Goal: Navigation & Orientation: Find specific page/section

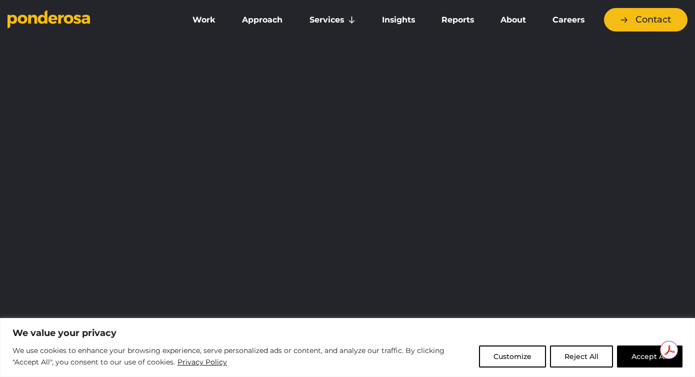
click at [588, 359] on button "Reject All" at bounding box center [581, 357] width 63 height 22
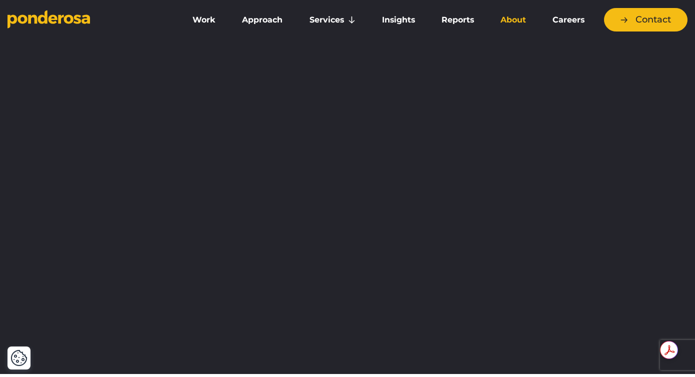
click at [517, 23] on link "About" at bounding box center [514, 20] width 48 height 21
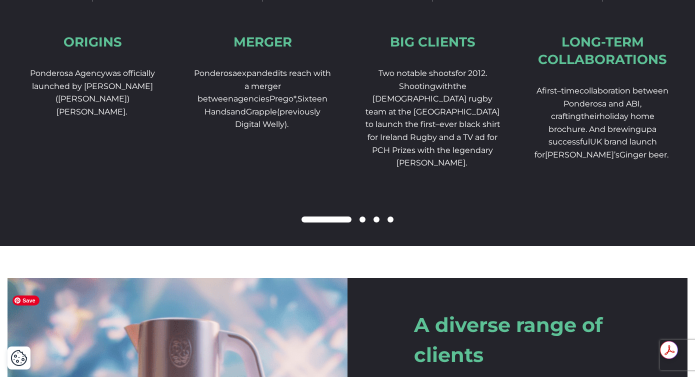
scroll to position [1641, 0]
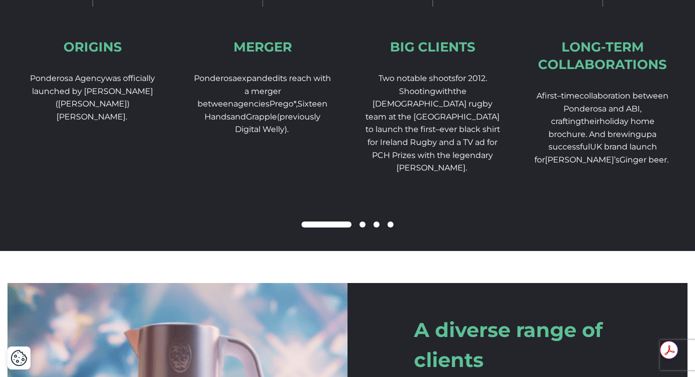
click at [362, 231] on div at bounding box center [348, 225] width 680 height 12
click at [362, 228] on span at bounding box center [363, 225] width 6 height 6
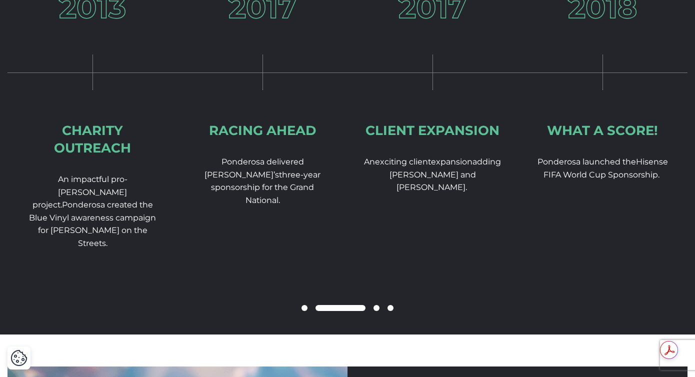
scroll to position [1559, 0]
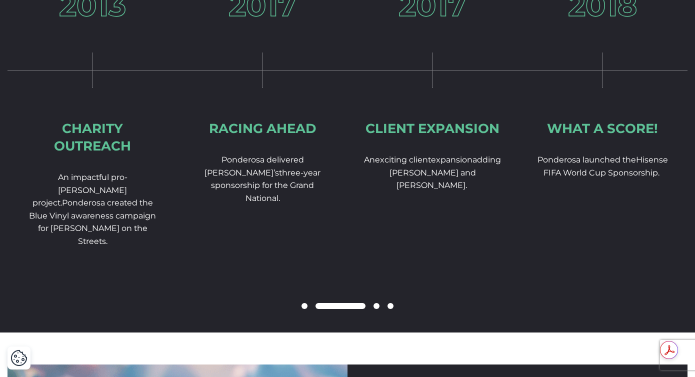
click at [377, 309] on span at bounding box center [377, 306] width 6 height 6
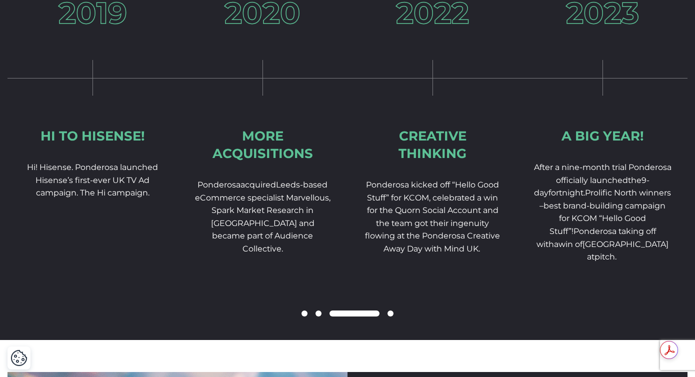
scroll to position [1550, 0]
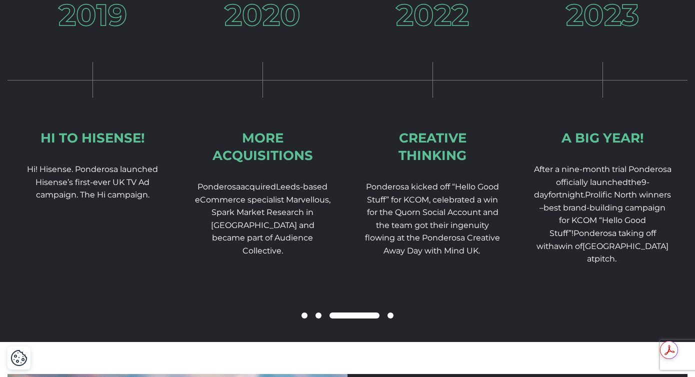
click at [391, 319] on span at bounding box center [391, 316] width 6 height 6
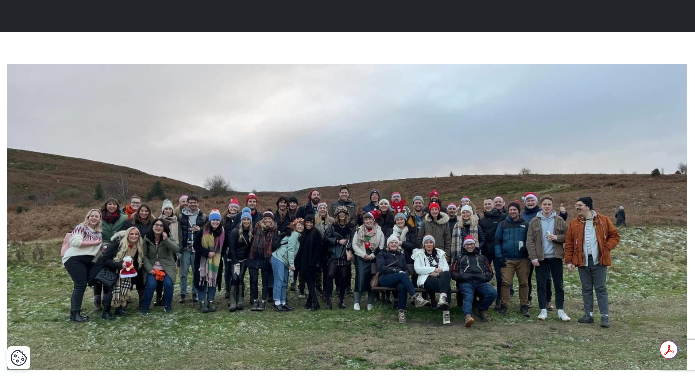
scroll to position [0, 0]
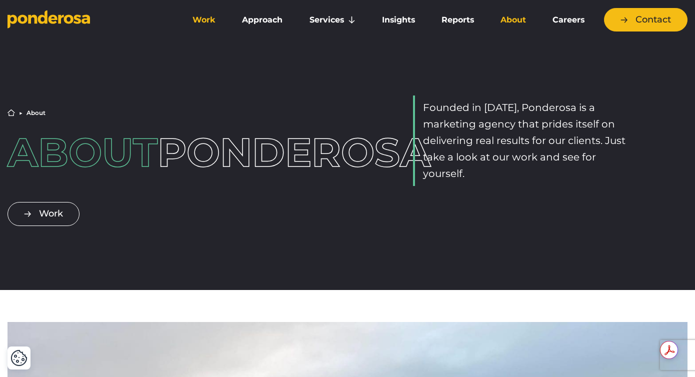
click at [207, 22] on link "Work" at bounding box center [205, 20] width 46 height 21
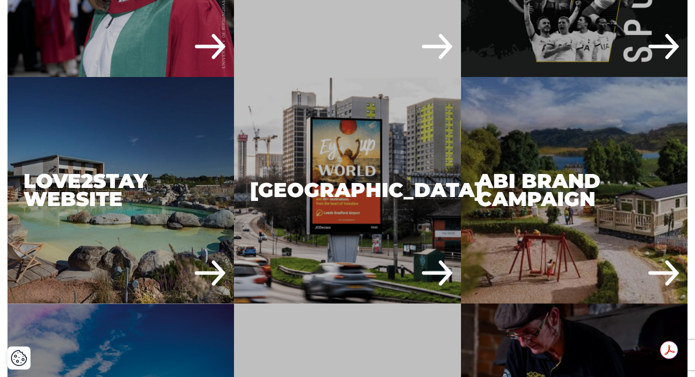
scroll to position [2126, 0]
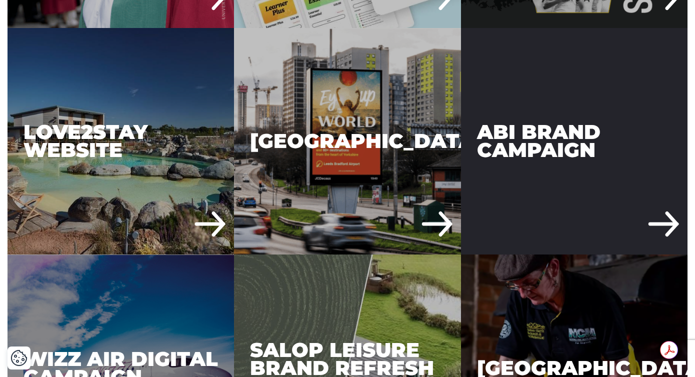
click at [522, 219] on div "ABI Brand Campaign" at bounding box center [574, 141] width 227 height 227
